Goal: Task Accomplishment & Management: Use online tool/utility

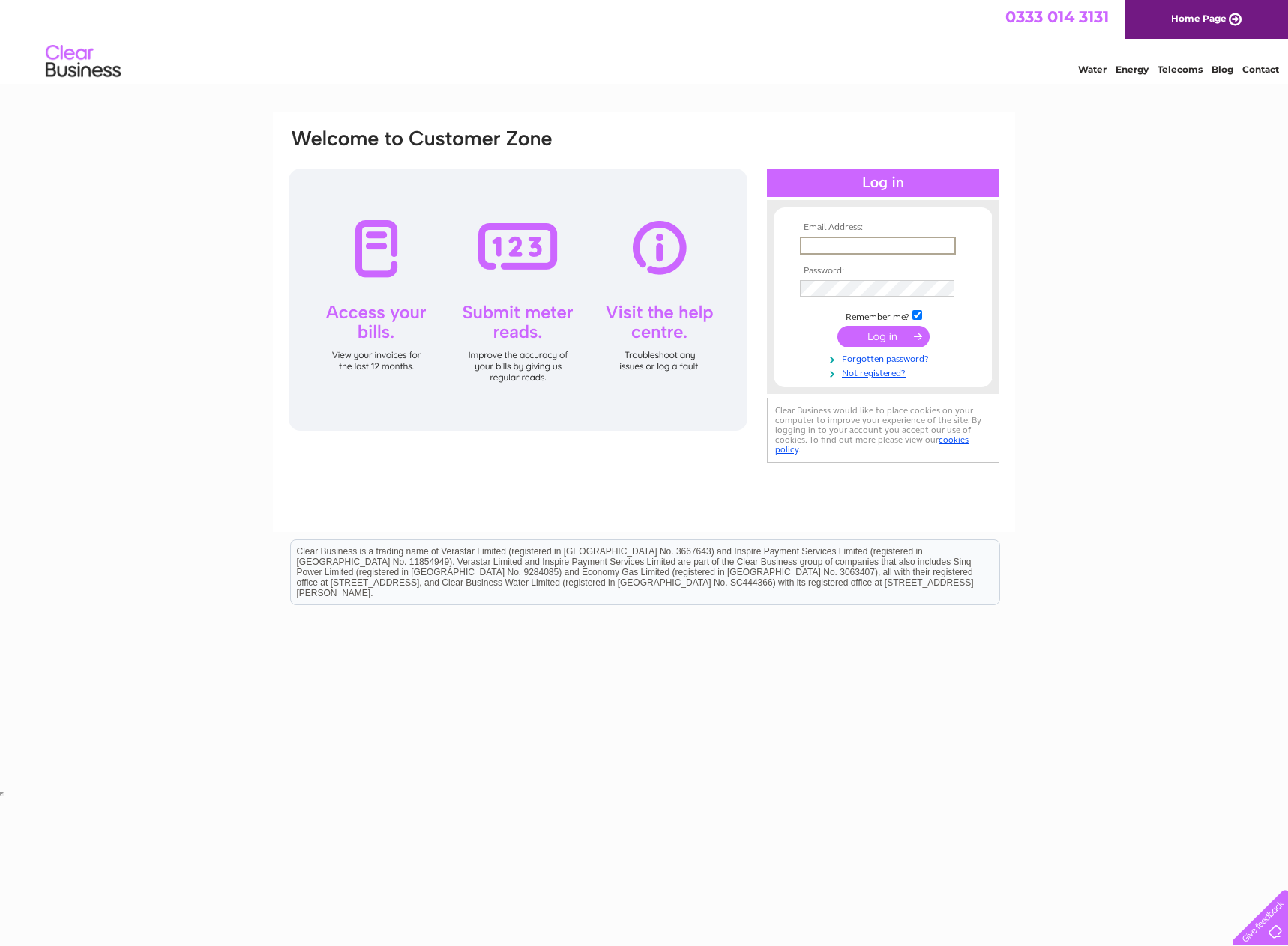
click at [860, 237] on input "text" at bounding box center [877, 246] width 156 height 18
type input "[EMAIL_ADDRESS][DOMAIN_NAME]"
click at [917, 314] on input "checkbox" at bounding box center [917, 314] width 10 height 10
checkbox input "false"
click at [905, 334] on input "submit" at bounding box center [883, 334] width 92 height 21
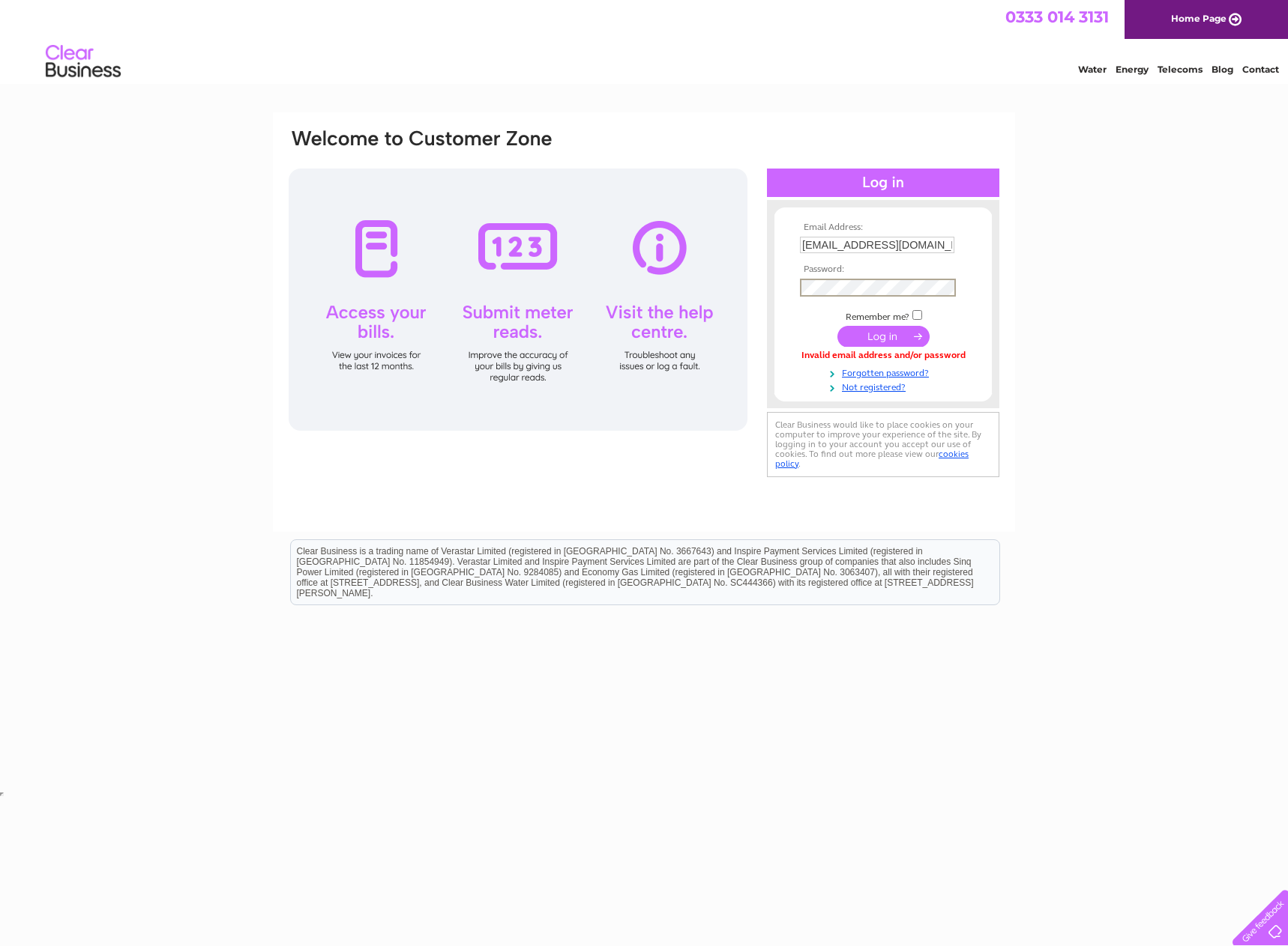
click at [886, 336] on input "submit" at bounding box center [883, 336] width 92 height 21
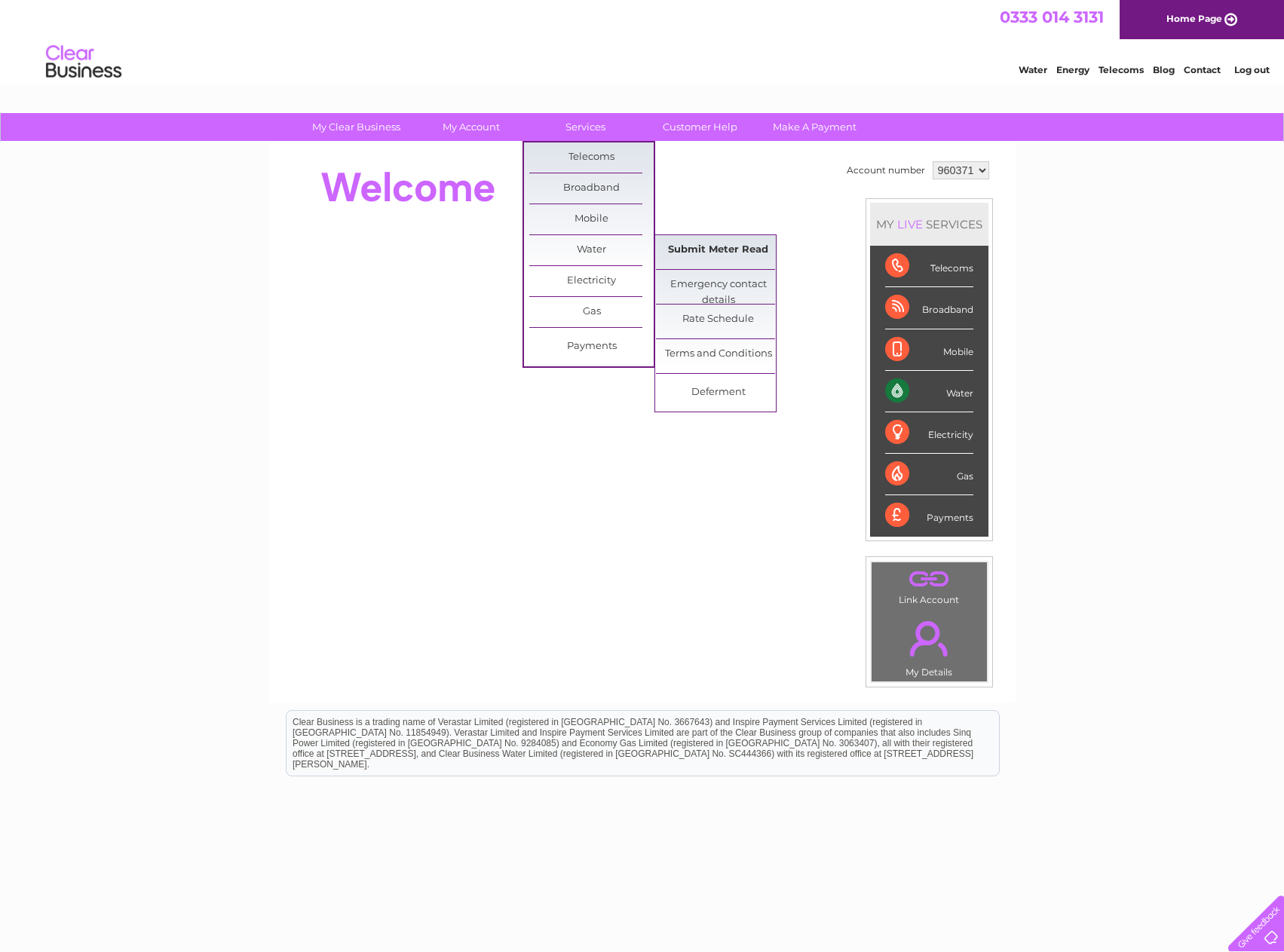
click at [698, 246] on link "Submit Meter Read" at bounding box center [718, 250] width 124 height 31
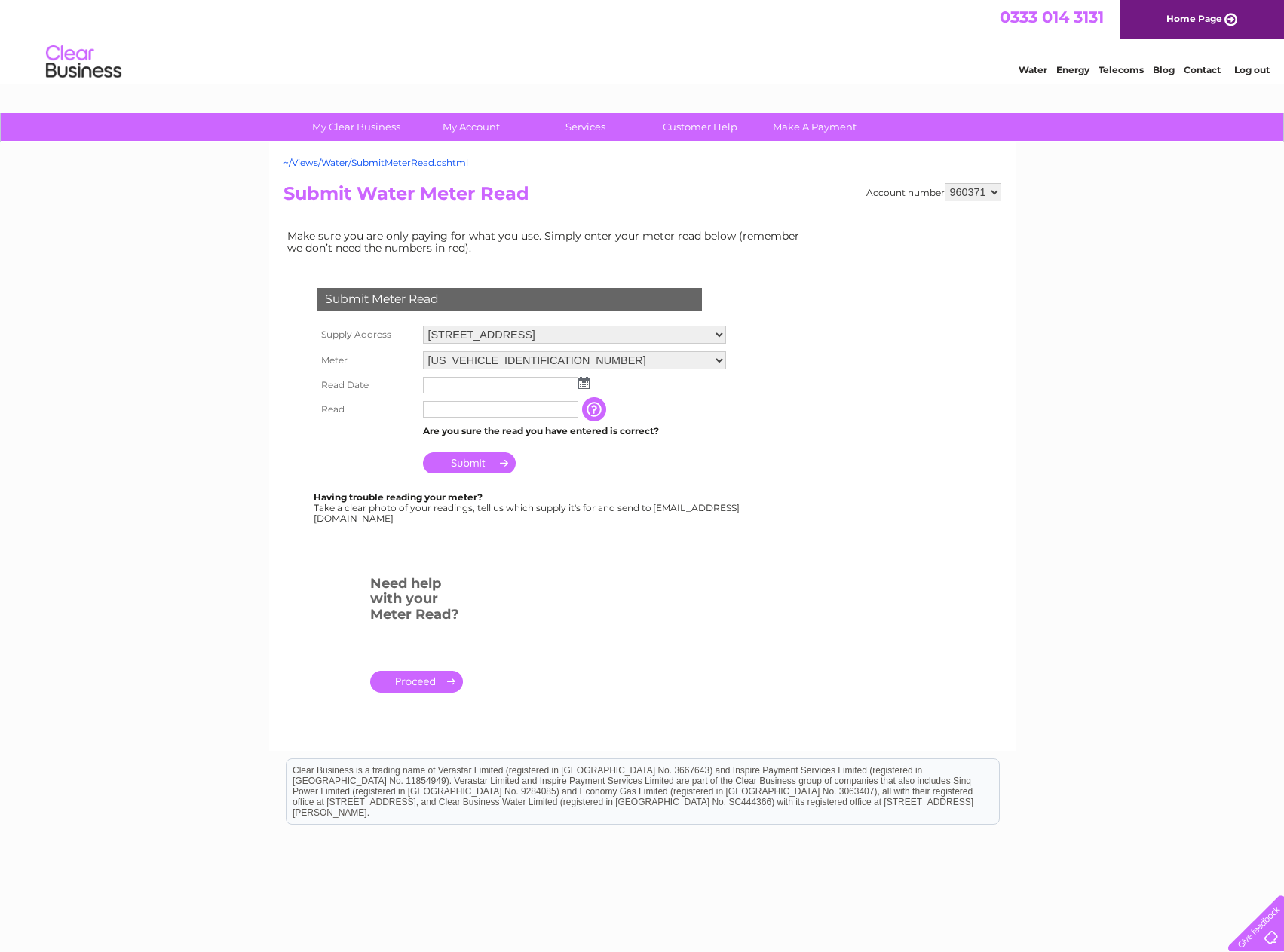
click at [583, 382] on img at bounding box center [584, 383] width 11 height 12
click at [508, 518] on link "27" at bounding box center [509, 515] width 24 height 15
type input "2025/08/27"
click at [475, 407] on input "text" at bounding box center [501, 410] width 156 height 18
click at [462, 412] on input "text" at bounding box center [501, 410] width 156 height 18
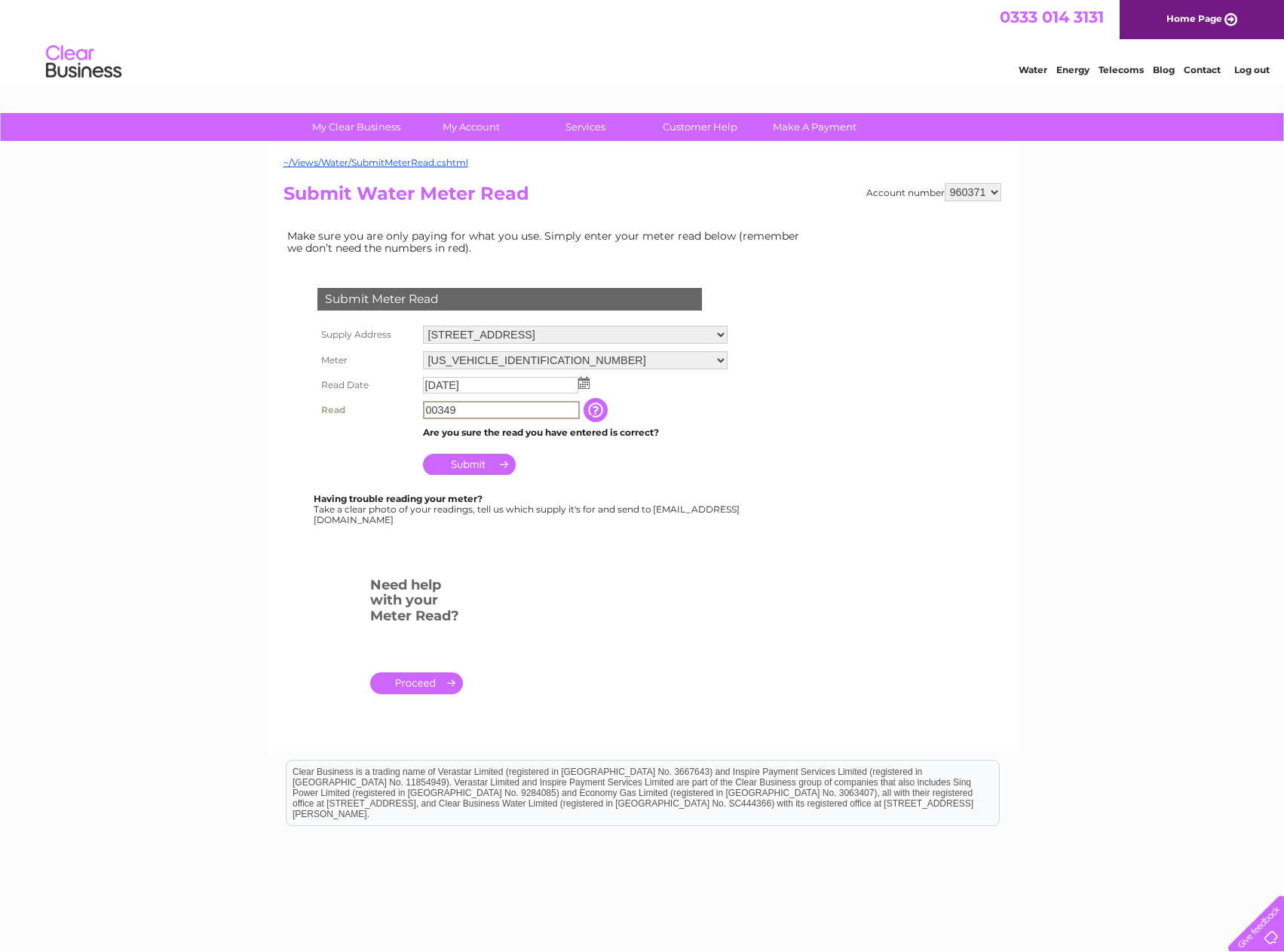
type input "00349"
click at [466, 465] on input "Submit" at bounding box center [469, 463] width 93 height 21
